Goal: Task Accomplishment & Management: Manage account settings

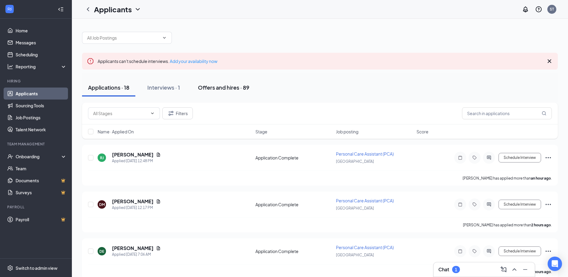
click at [218, 83] on button "Offers and hires · 89" at bounding box center [223, 87] width 63 height 18
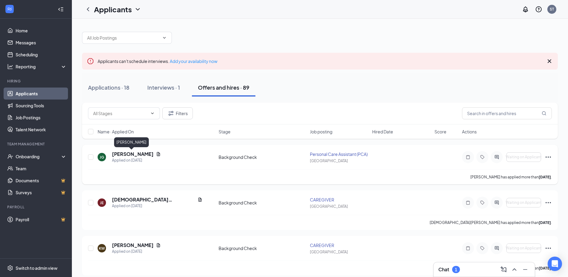
click at [136, 153] on h5 "[PERSON_NAME]" at bounding box center [133, 154] width 42 height 7
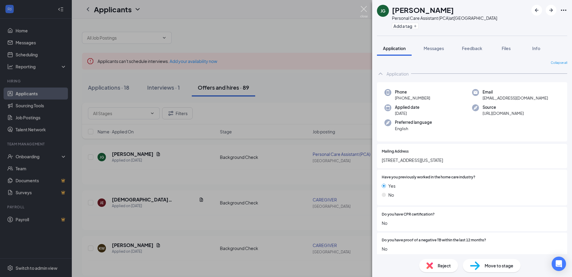
click at [362, 7] on img at bounding box center [363, 12] width 7 height 12
